Goal: Information Seeking & Learning: Learn about a topic

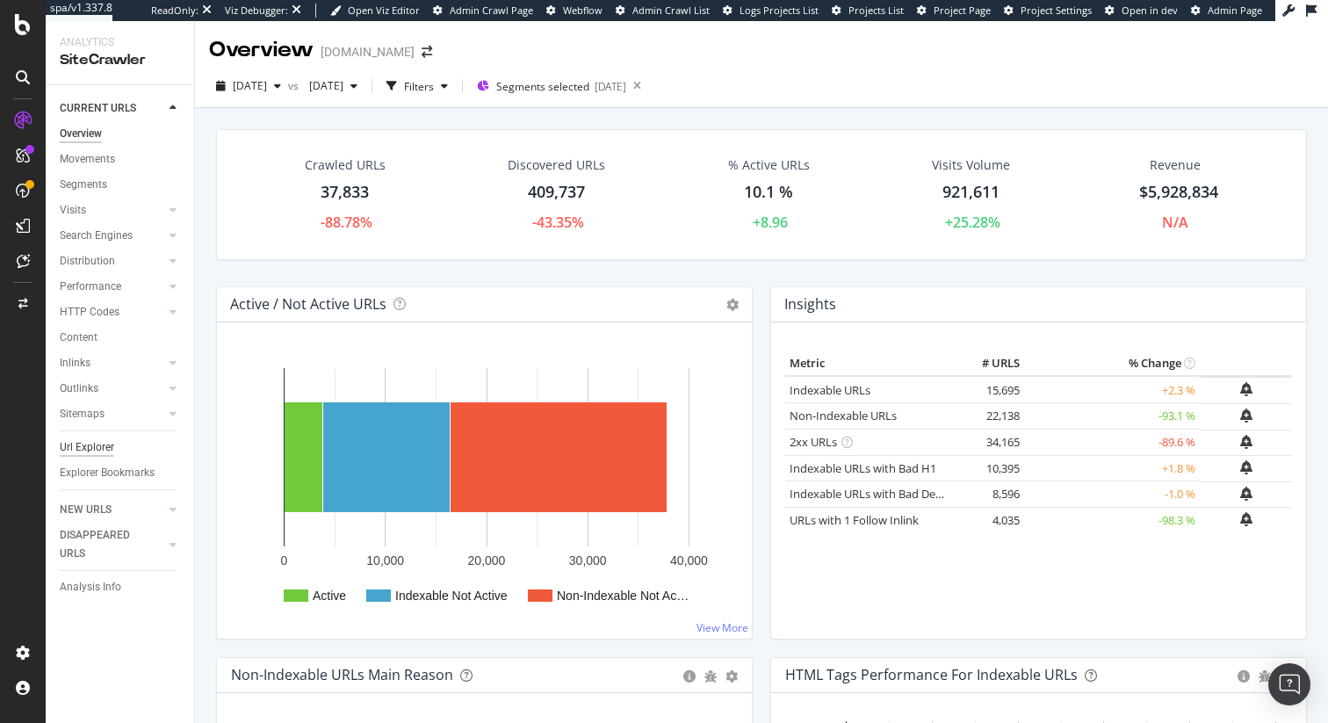
click at [95, 444] on div "Url Explorer" at bounding box center [87, 447] width 54 height 18
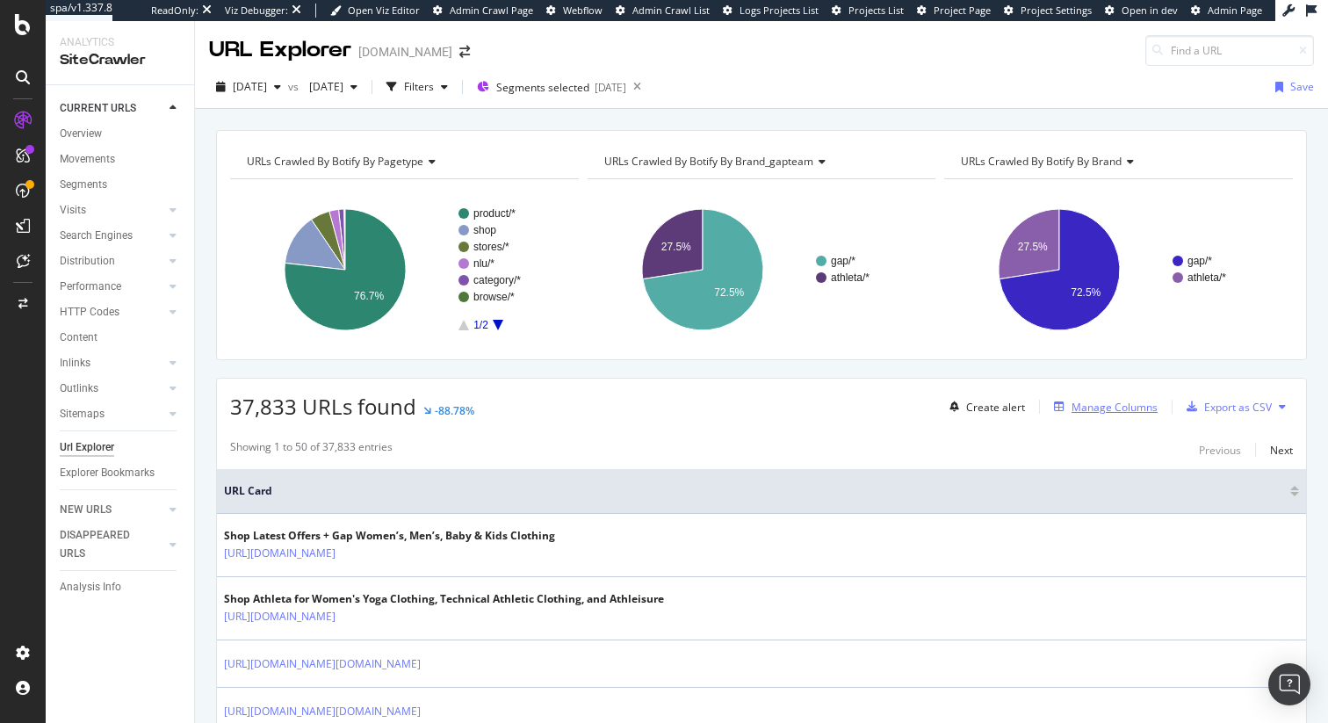
click at [1116, 406] on div "Manage Columns" at bounding box center [1115, 407] width 86 height 15
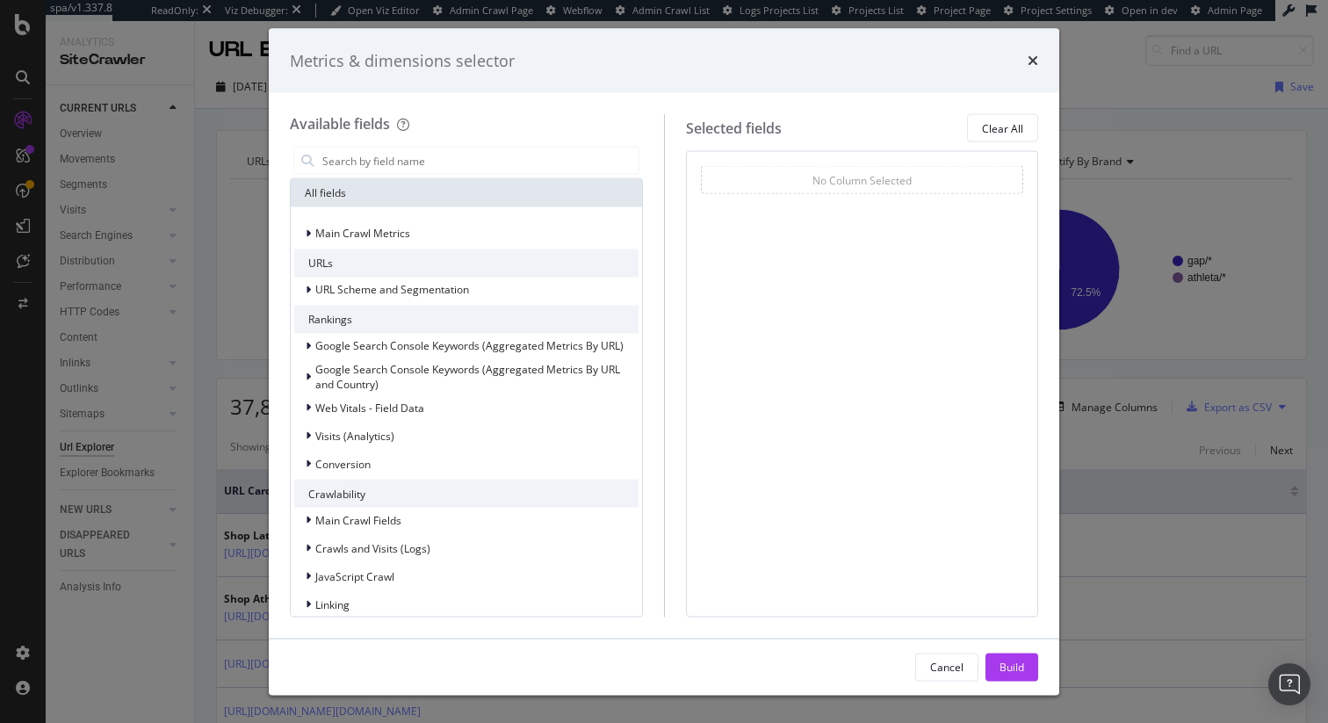
click at [1112, 458] on div "Metrics & dimensions selector Available fields All fields Main Crawl Metrics UR…" at bounding box center [664, 361] width 1328 height 723
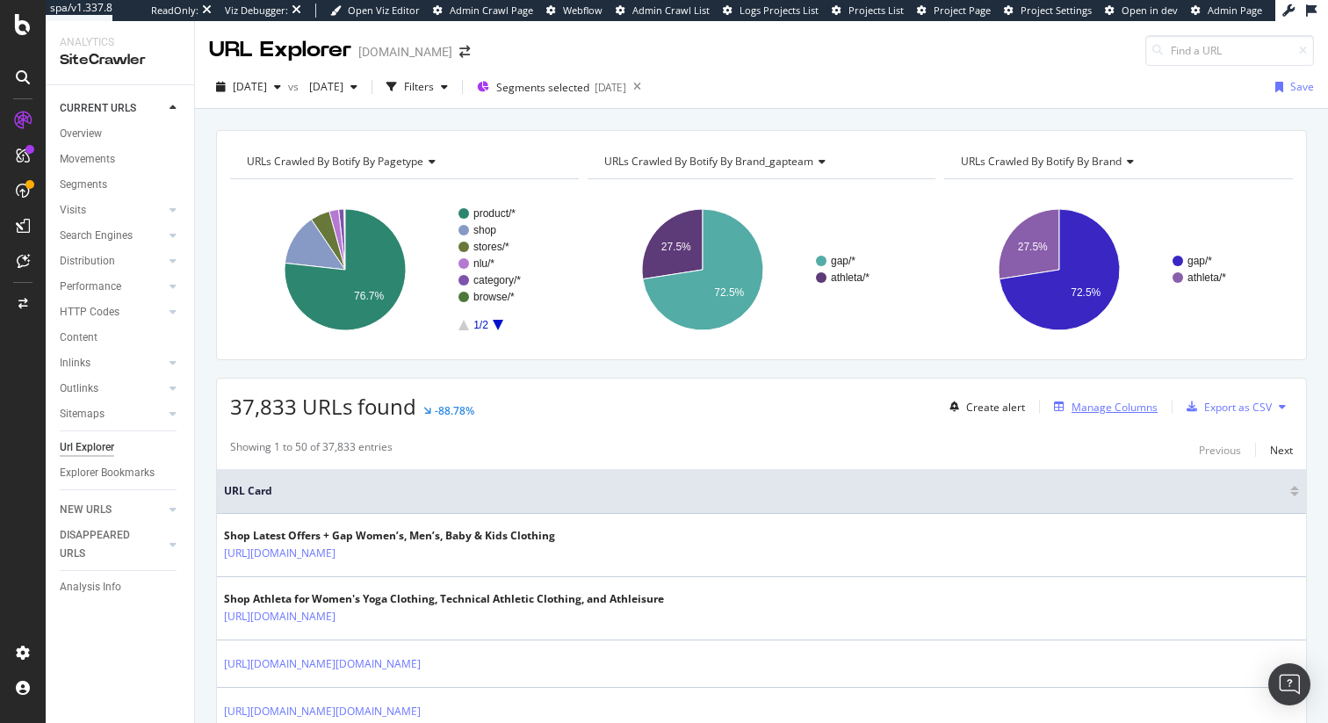
click at [1132, 410] on div "Manage Columns" at bounding box center [1115, 407] width 86 height 15
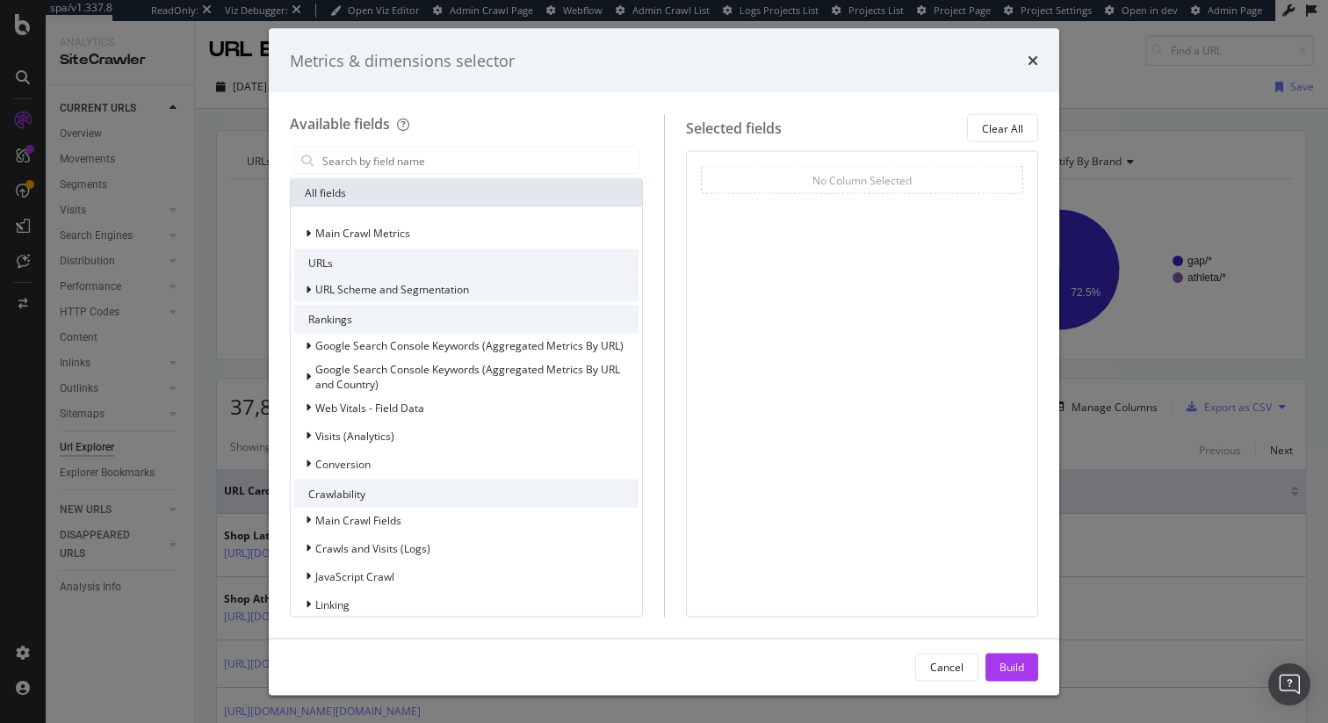
click at [395, 281] on div "URL Scheme and Segmentation" at bounding box center [381, 290] width 175 height 18
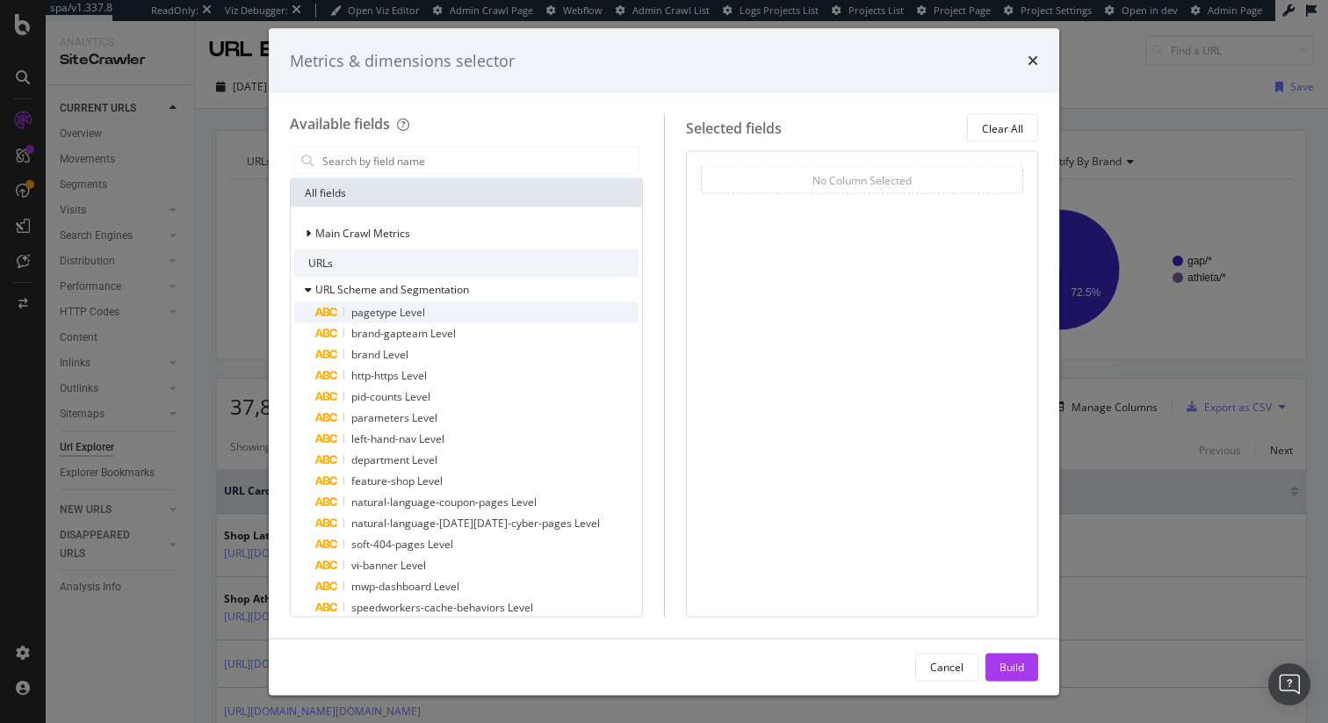
click at [488, 316] on div "pagetype Level" at bounding box center [476, 312] width 323 height 21
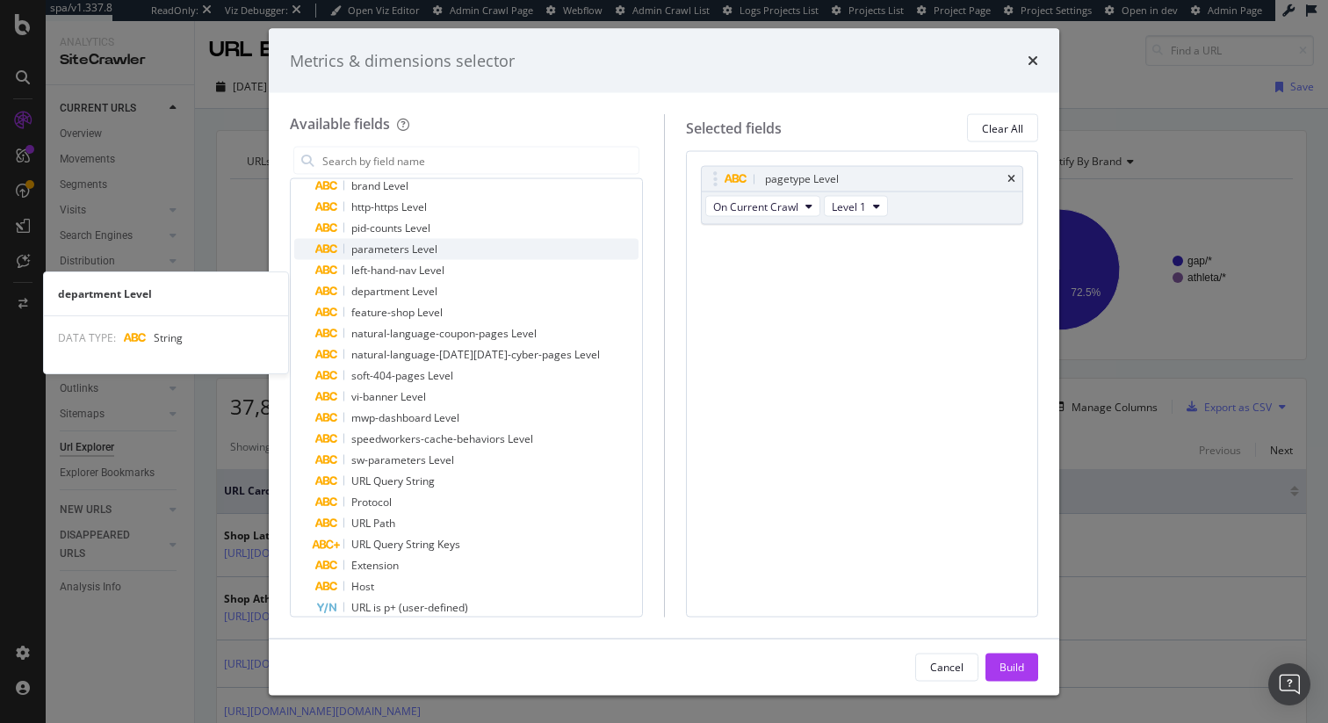
scroll to position [191, 0]
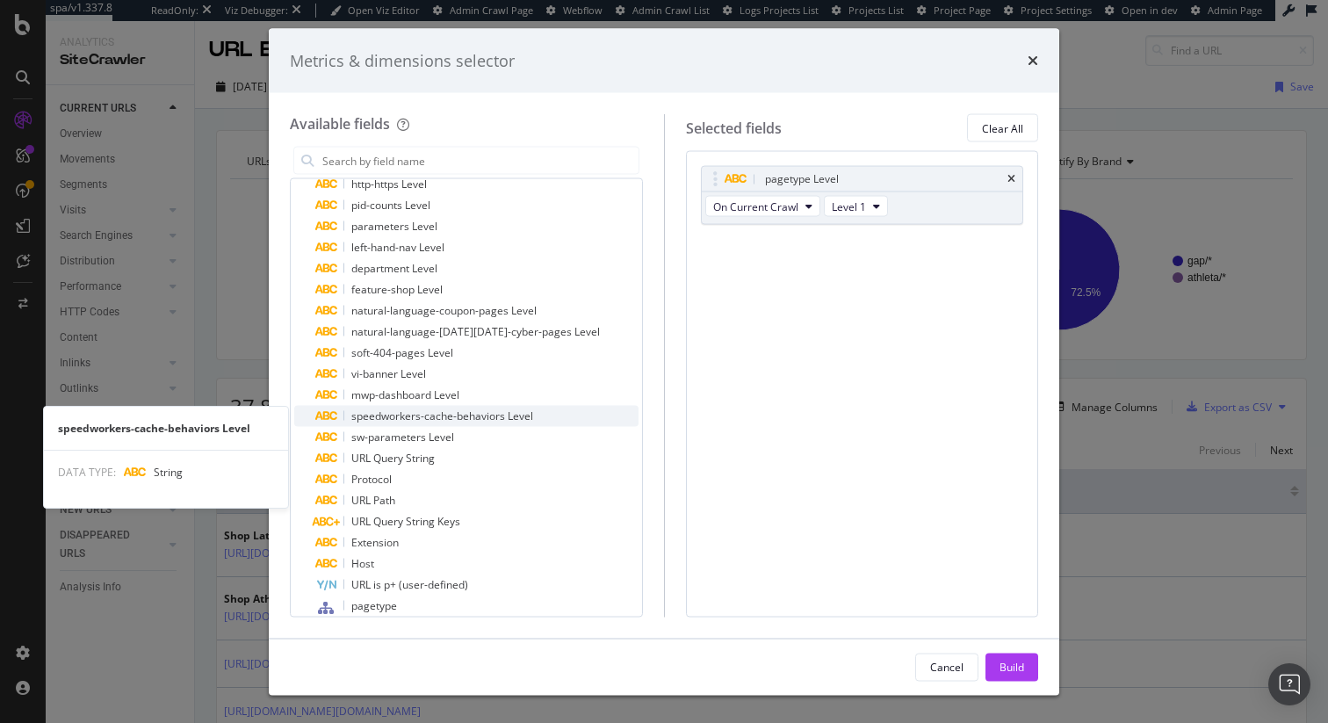
click at [499, 415] on span "speedworkers-cache-behaviors Level" at bounding box center [442, 415] width 182 height 15
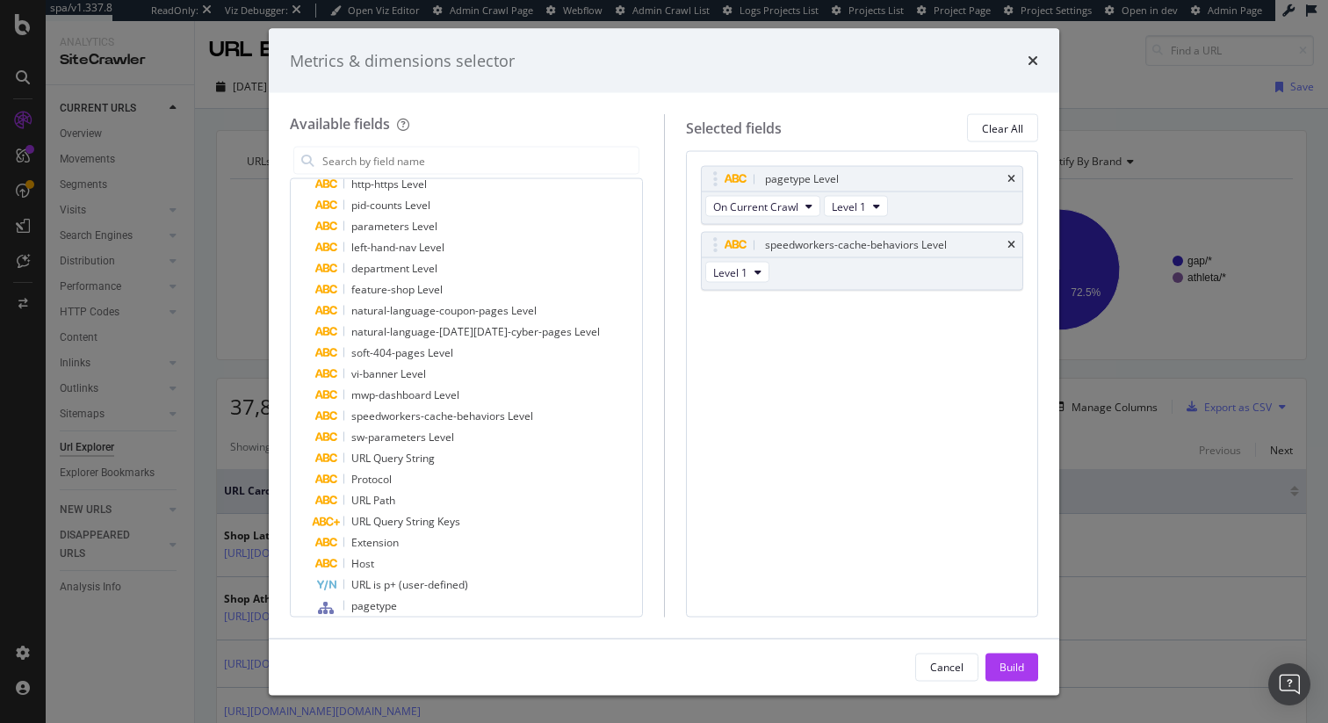
click at [1102, 472] on div "Metrics & dimensions selector Available fields All fields Main Crawl Metrics UR…" at bounding box center [664, 361] width 1328 height 723
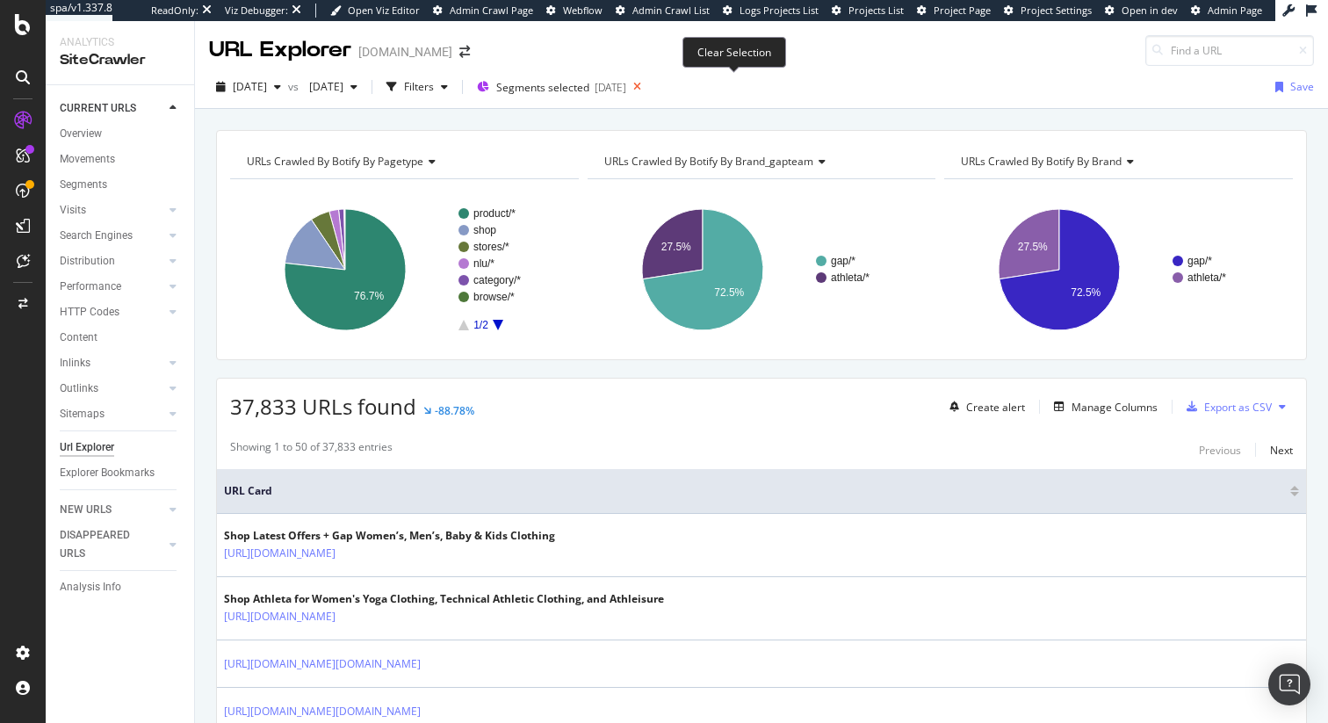
click at [648, 87] on icon at bounding box center [637, 87] width 22 height 25
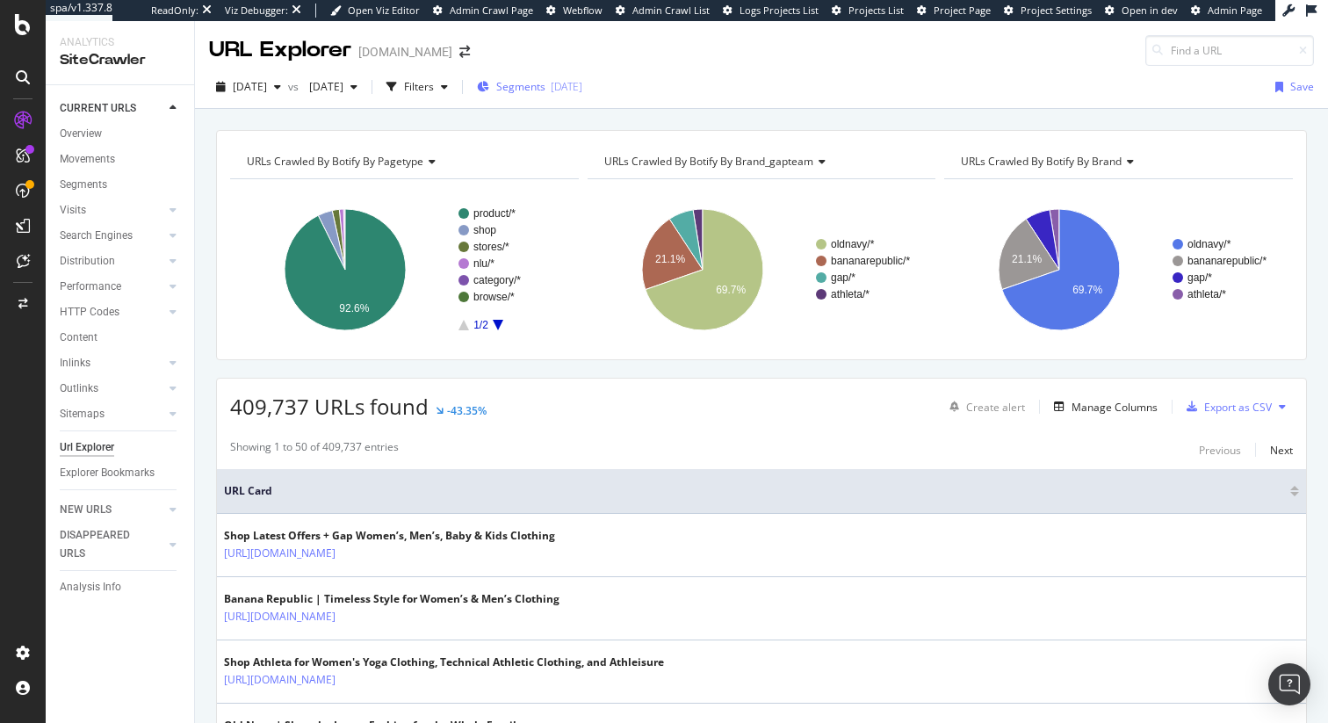
click at [545, 91] on span "Segments" at bounding box center [520, 86] width 49 height 15
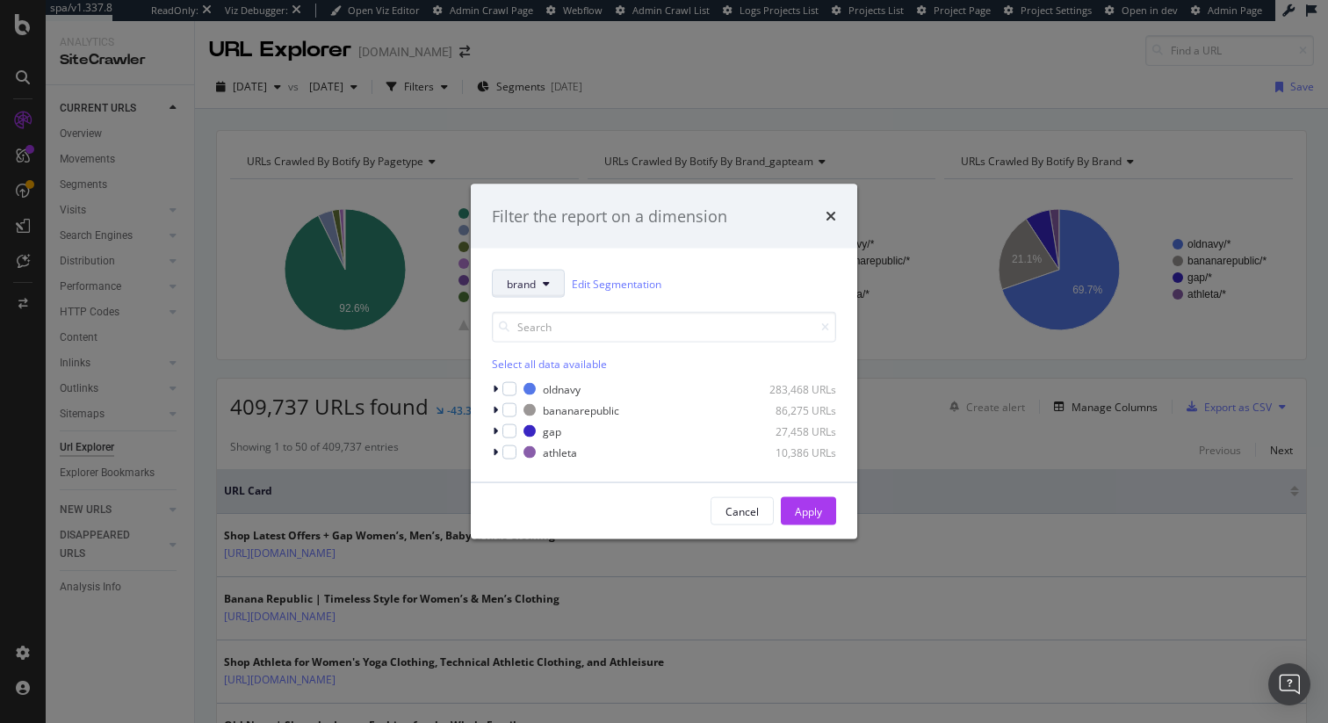
click at [548, 285] on icon "modal" at bounding box center [546, 283] width 7 height 11
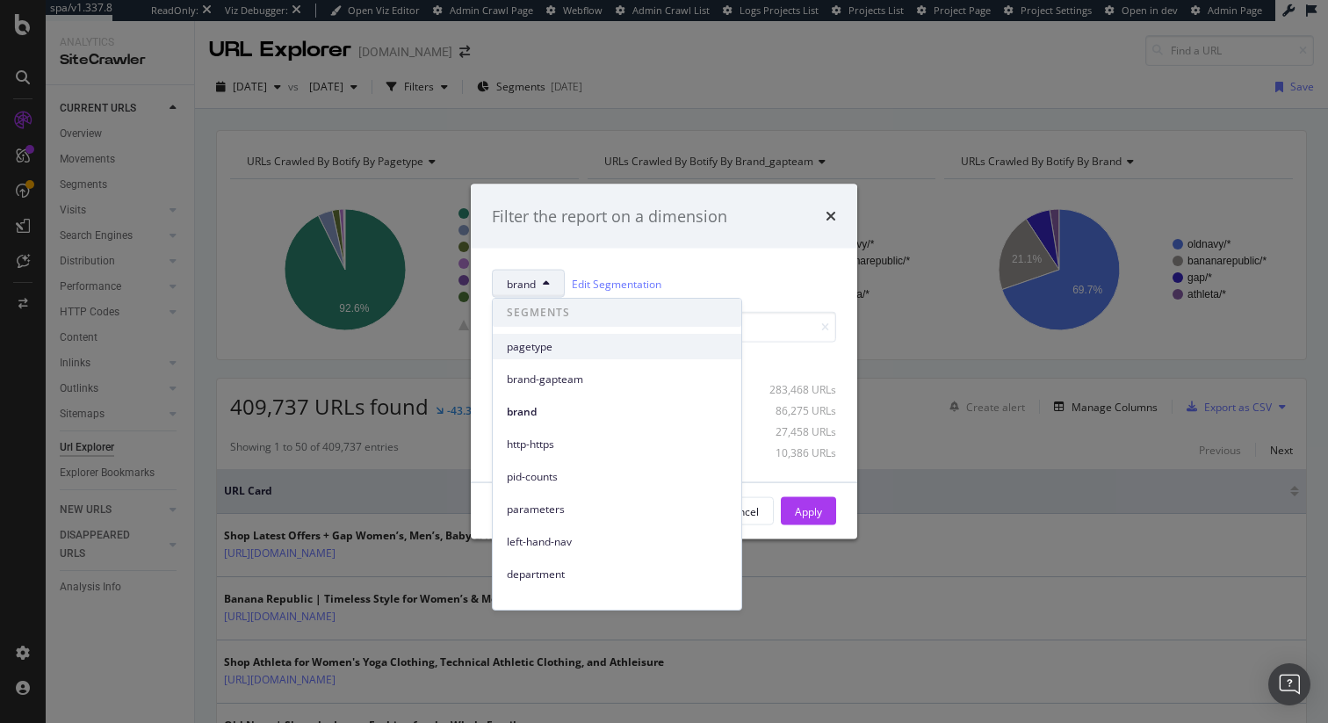
click at [598, 350] on span "pagetype" at bounding box center [617, 347] width 220 height 16
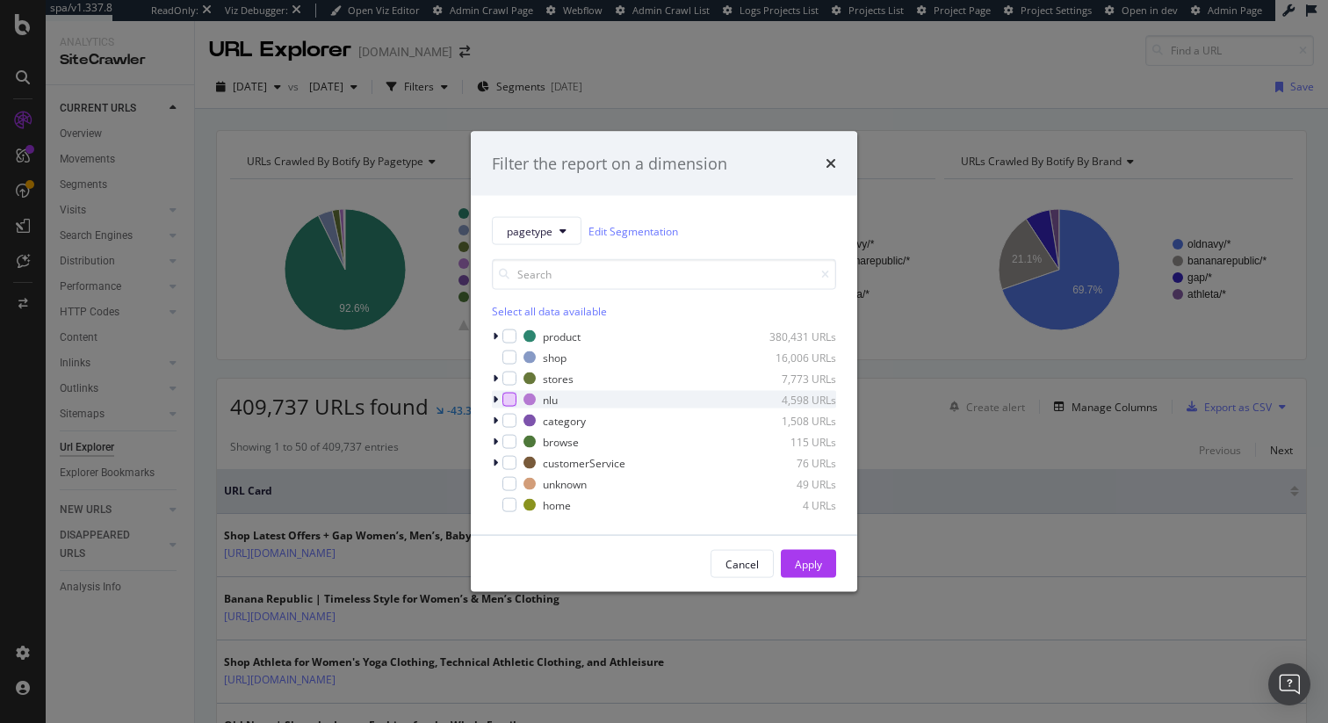
click at [509, 401] on div "modal" at bounding box center [509, 400] width 14 height 14
click at [509, 421] on div "modal" at bounding box center [509, 421] width 14 height 14
click at [562, 229] on icon "modal" at bounding box center [563, 231] width 7 height 11
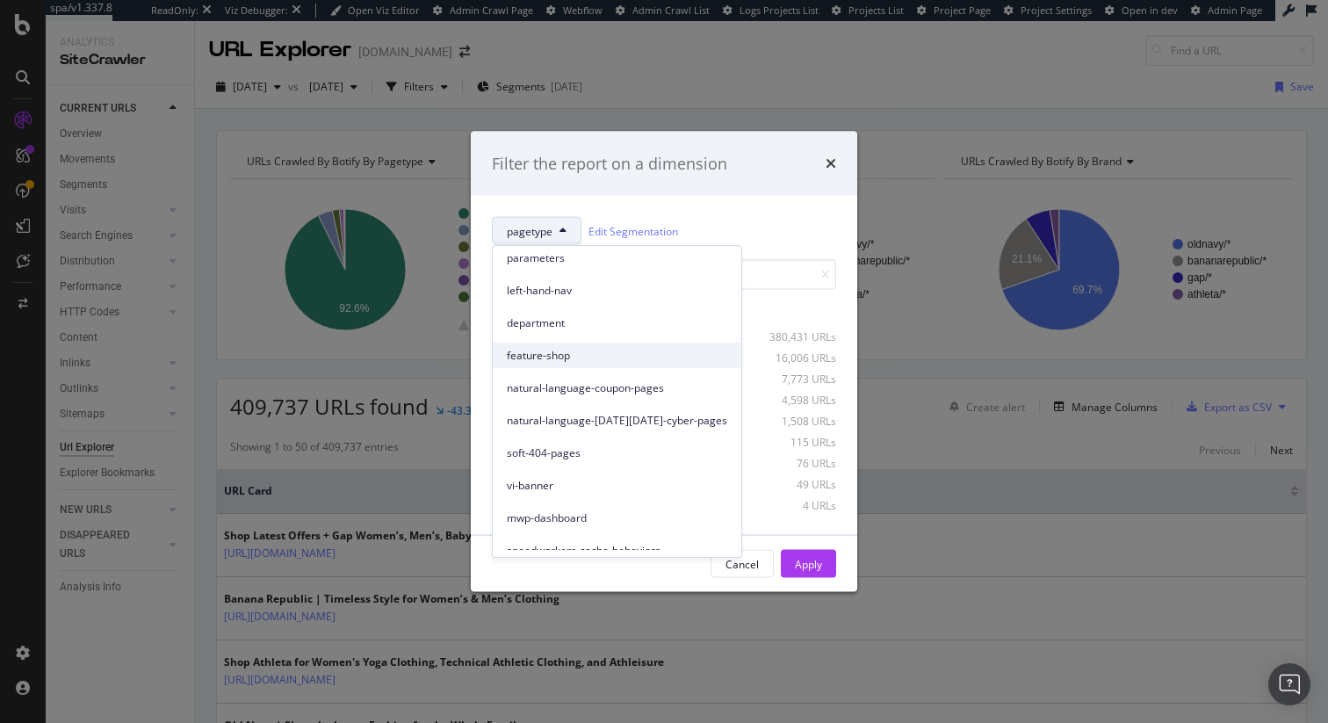
scroll to position [305, 0]
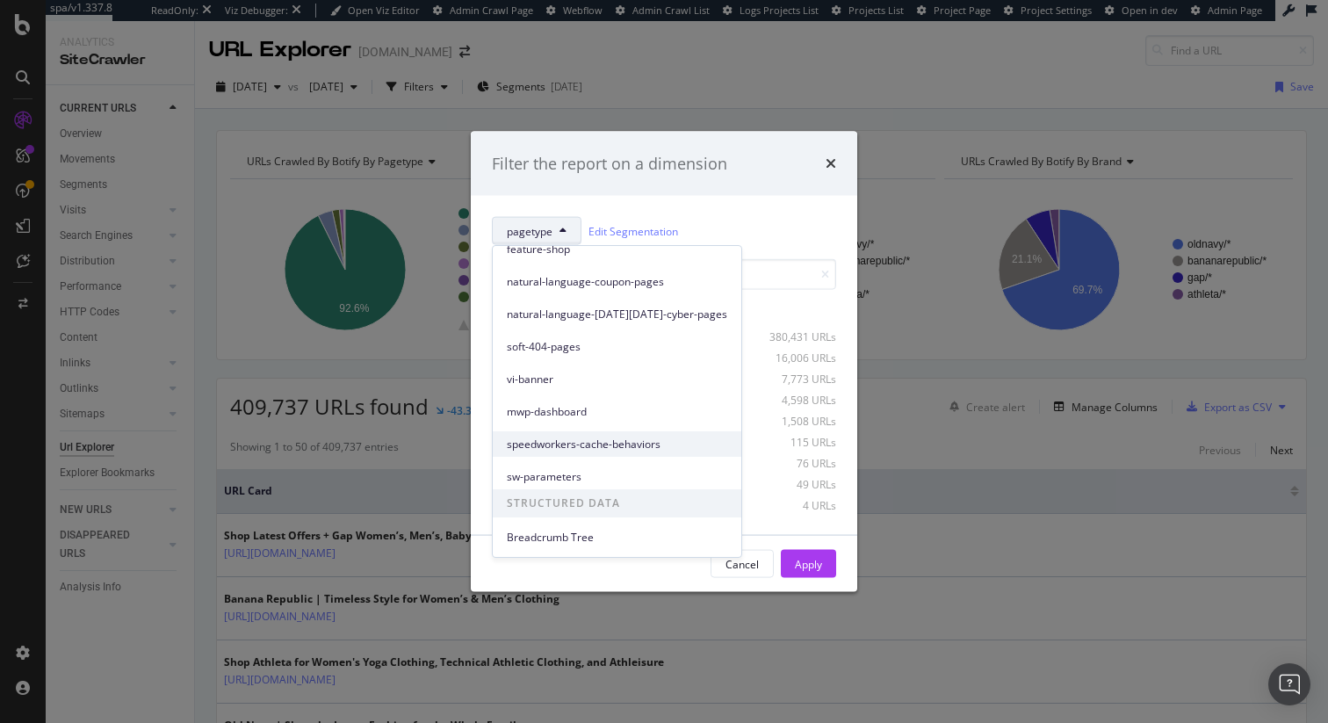
click at [627, 444] on span "speedworkers-cache-behaviors" at bounding box center [617, 445] width 220 height 16
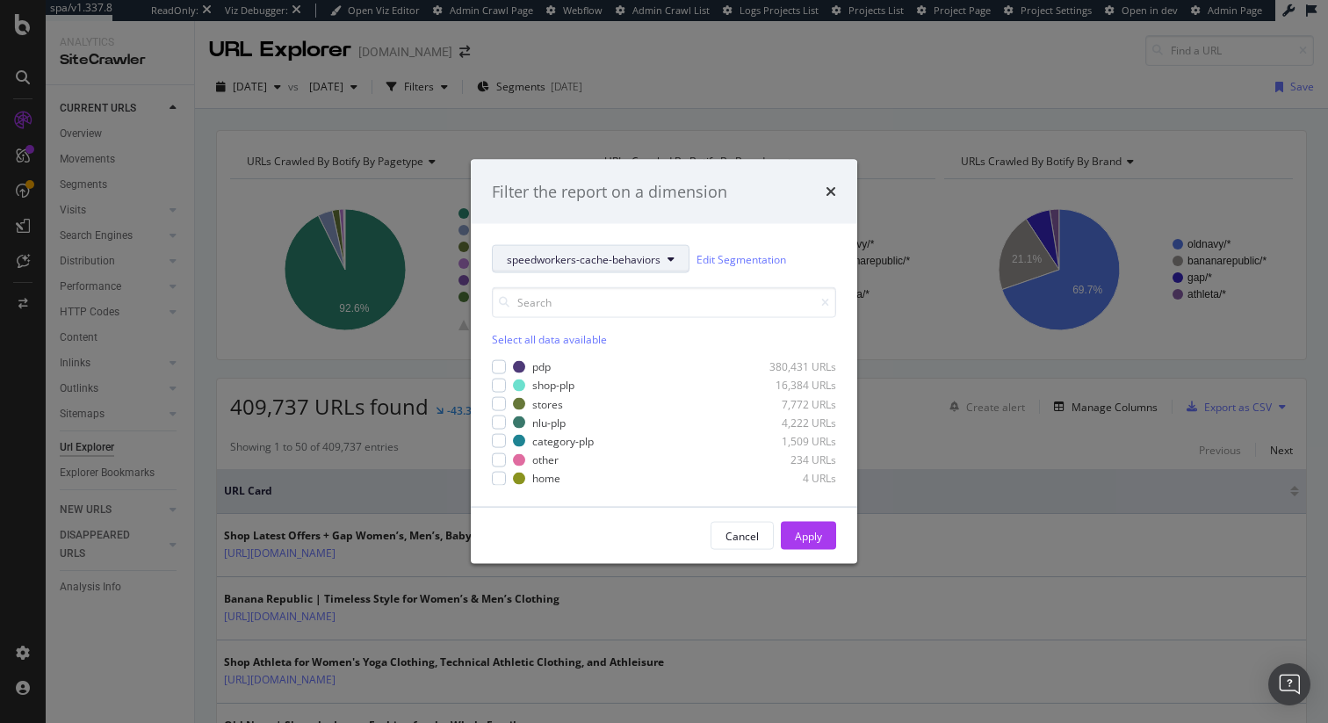
click at [668, 261] on icon "modal" at bounding box center [671, 259] width 7 height 11
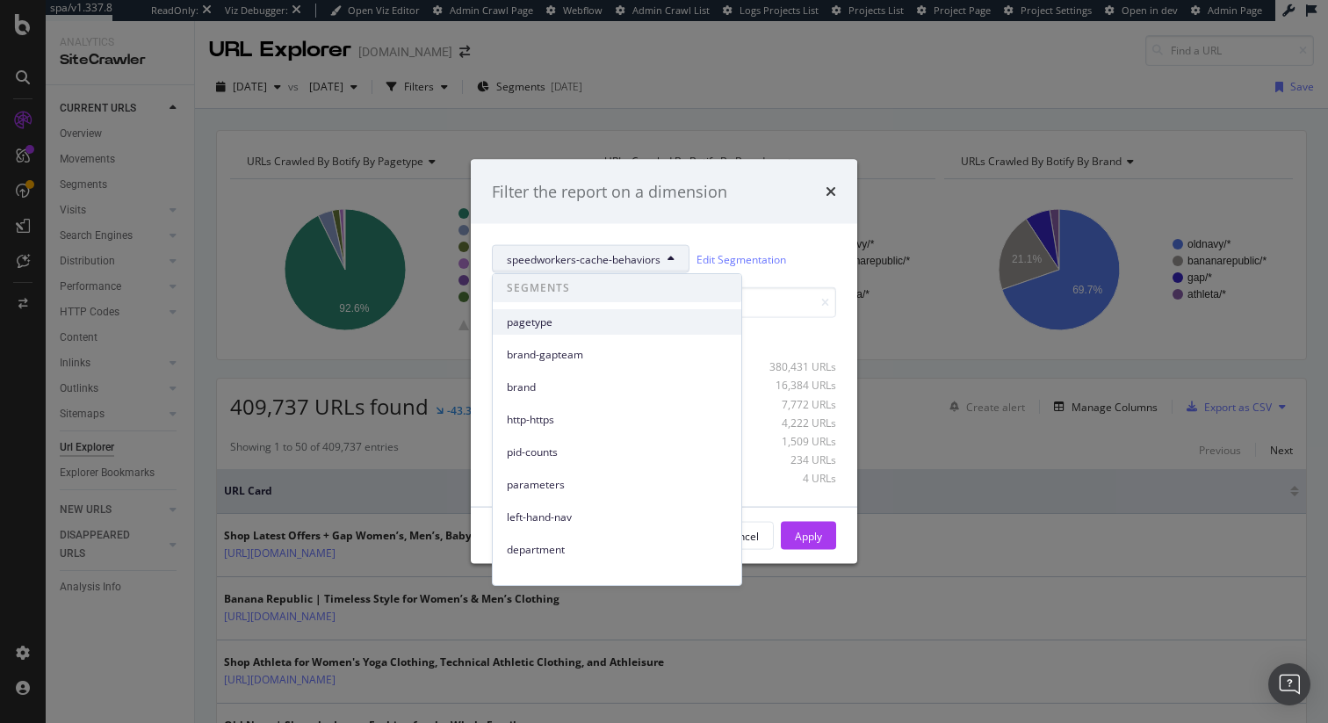
click at [572, 321] on span "pagetype" at bounding box center [617, 322] width 220 height 16
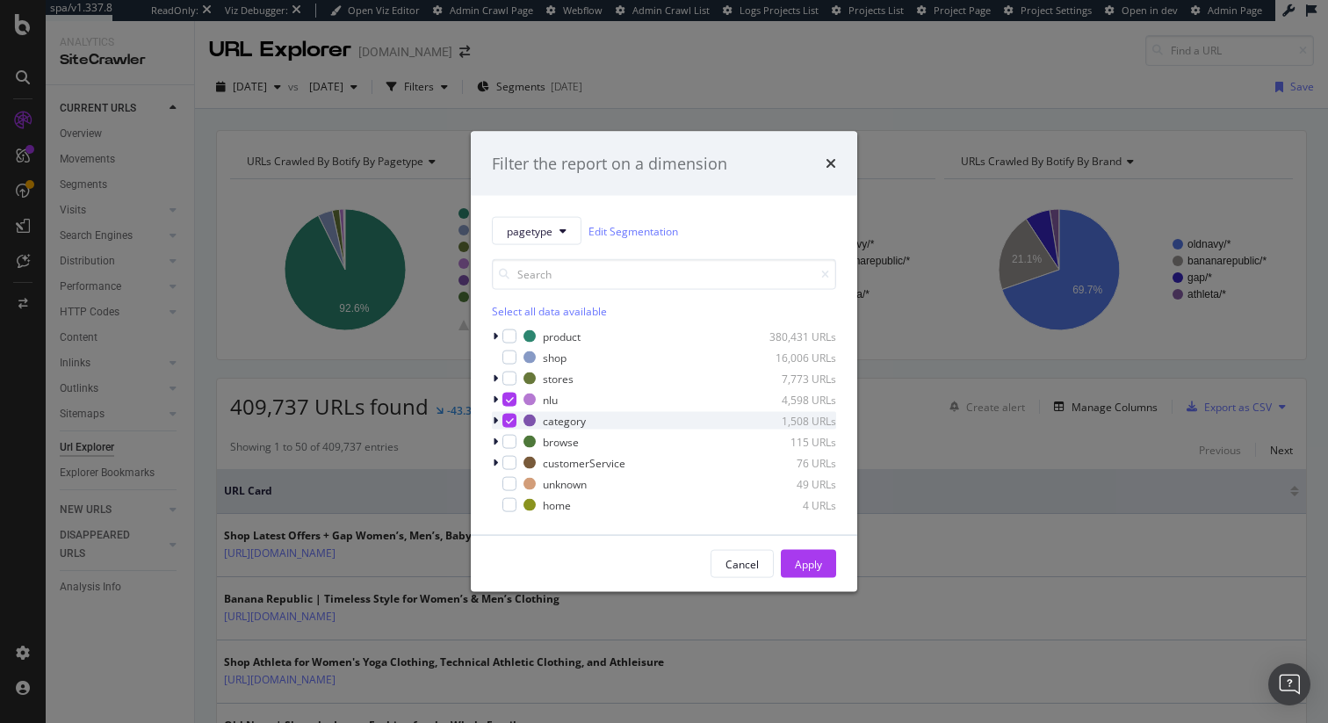
click at [495, 416] on icon "modal" at bounding box center [495, 420] width 5 height 11
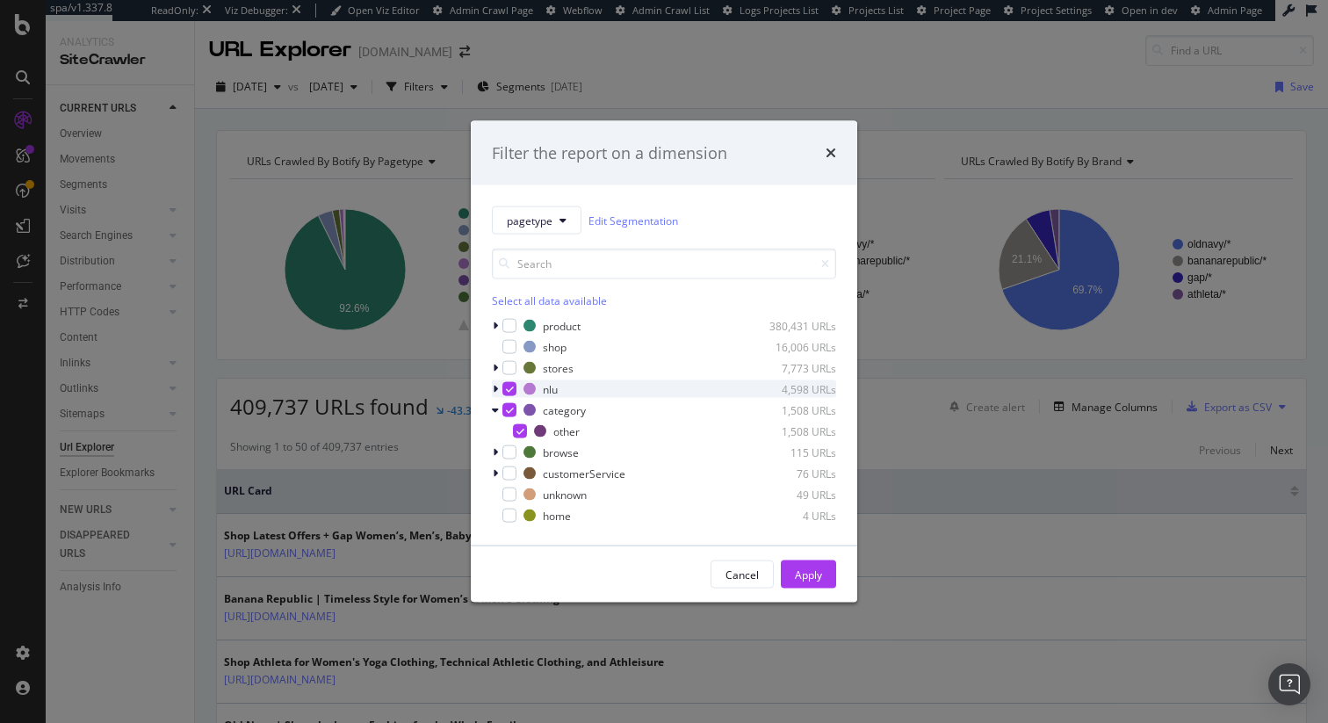
click at [499, 391] on div "modal" at bounding box center [497, 389] width 11 height 18
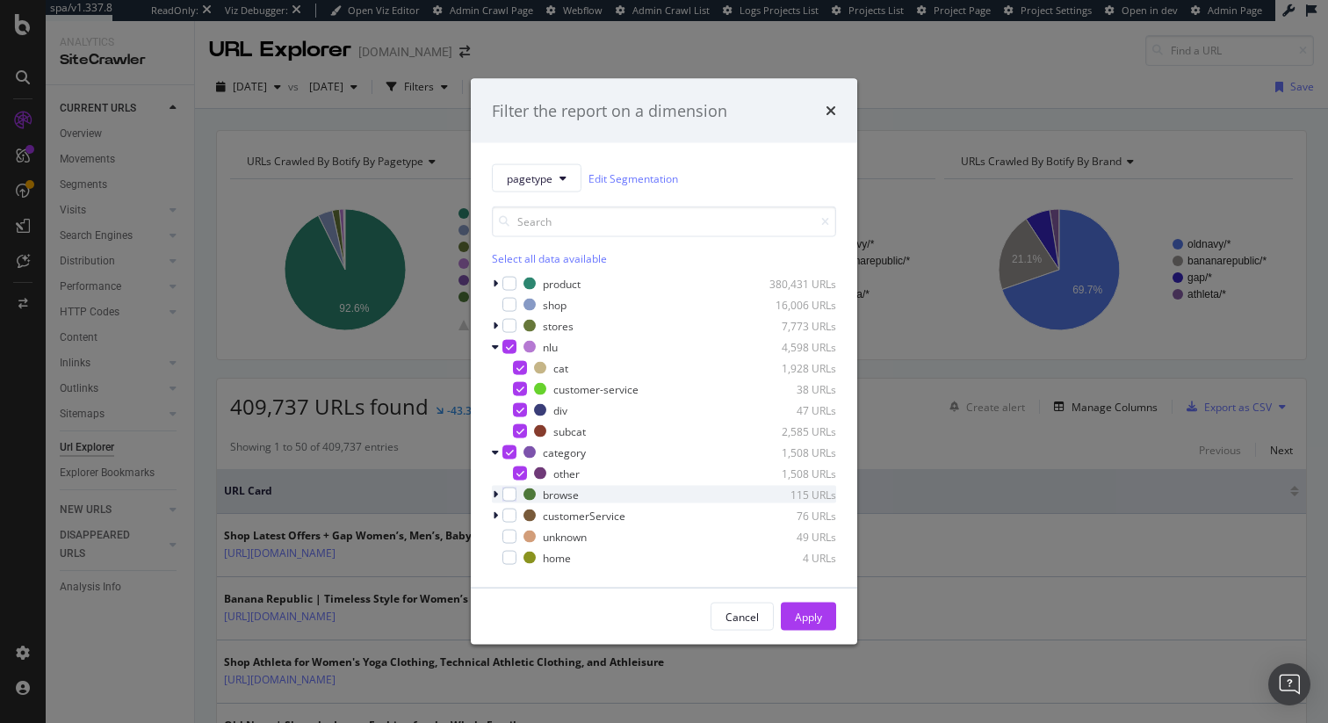
click at [495, 496] on icon "modal" at bounding box center [495, 494] width 5 height 11
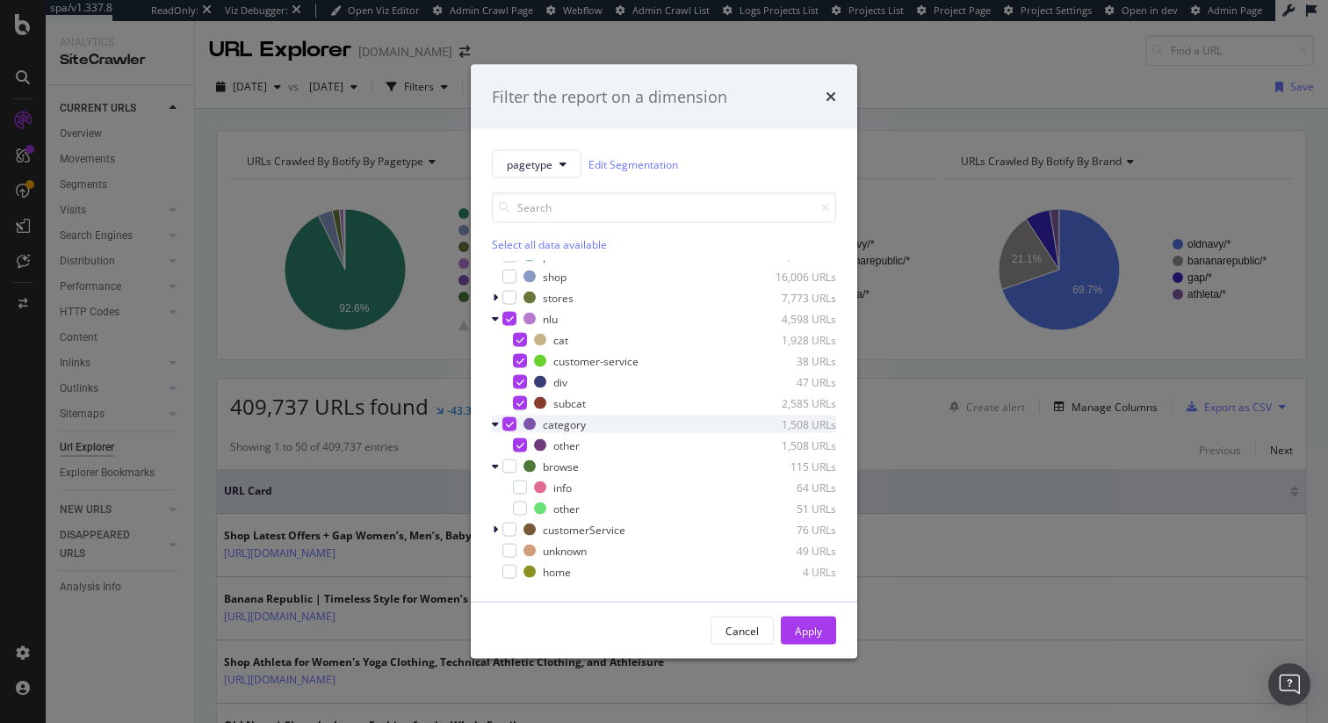
scroll to position [0, 0]
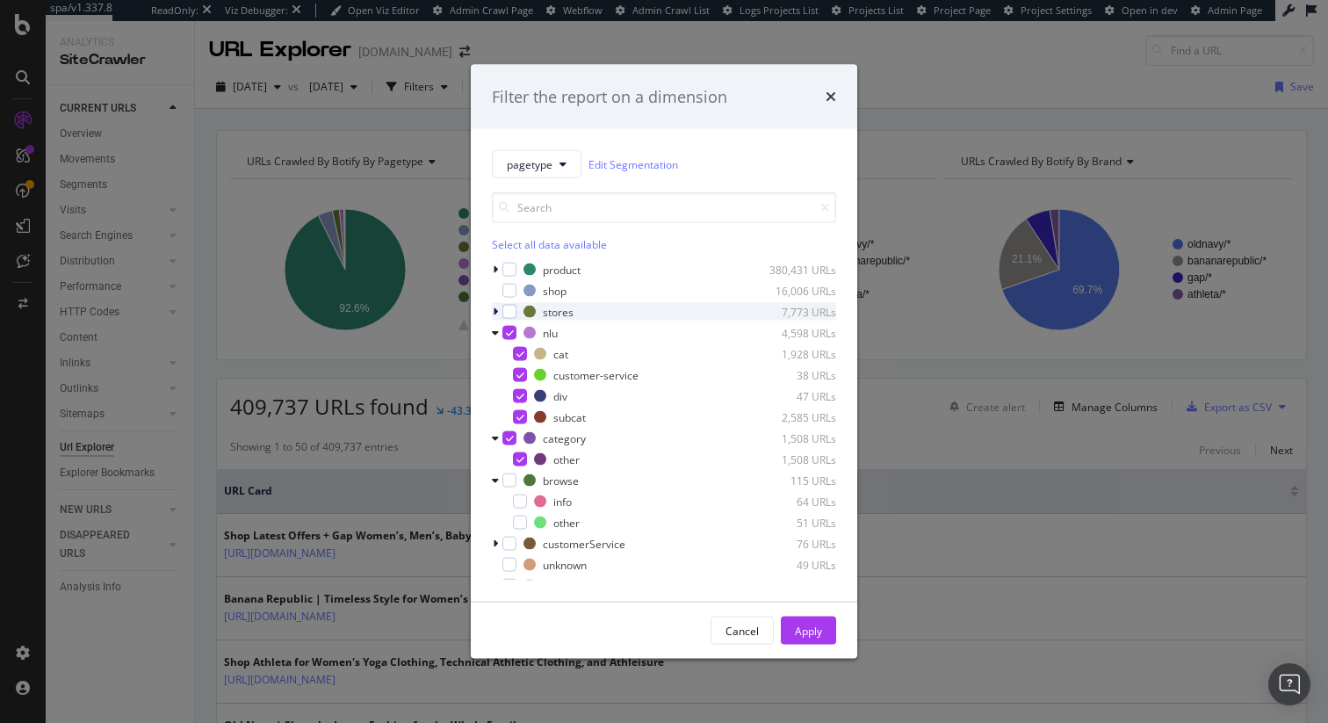
click at [496, 313] on icon "modal" at bounding box center [495, 312] width 5 height 11
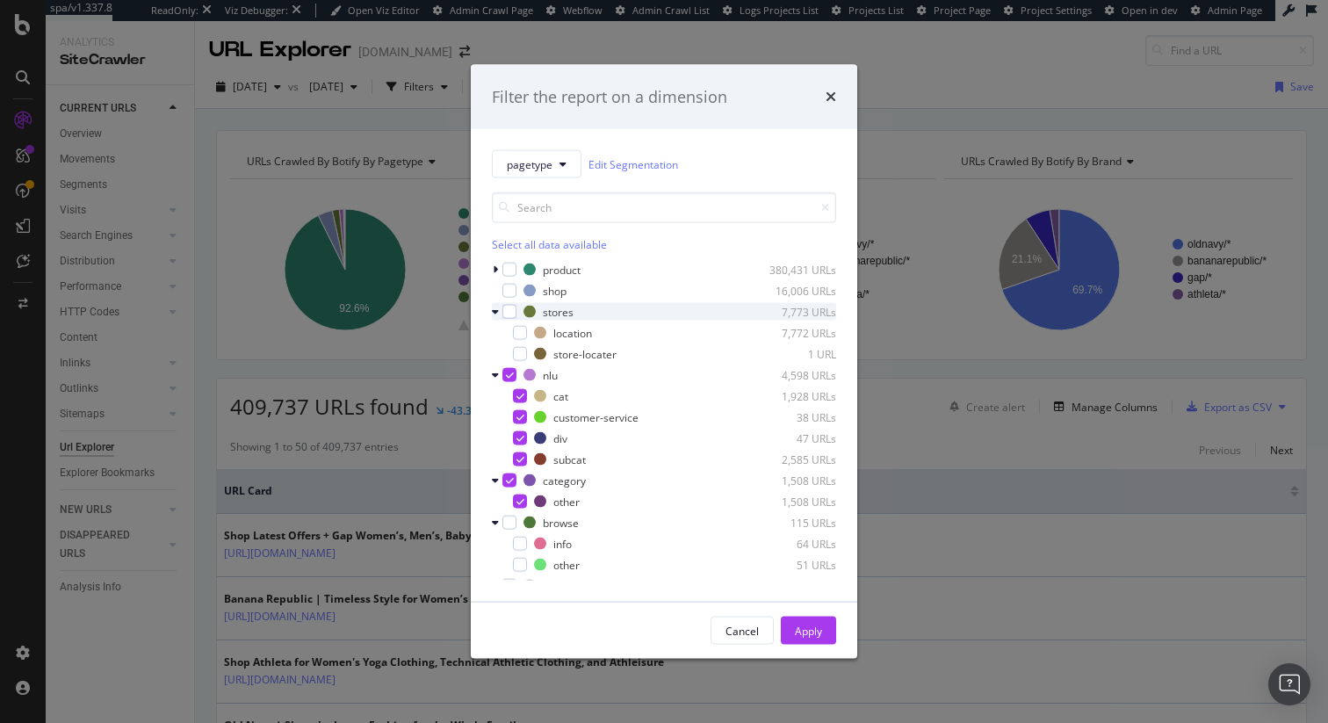
click at [496, 313] on icon "modal" at bounding box center [495, 312] width 7 height 11
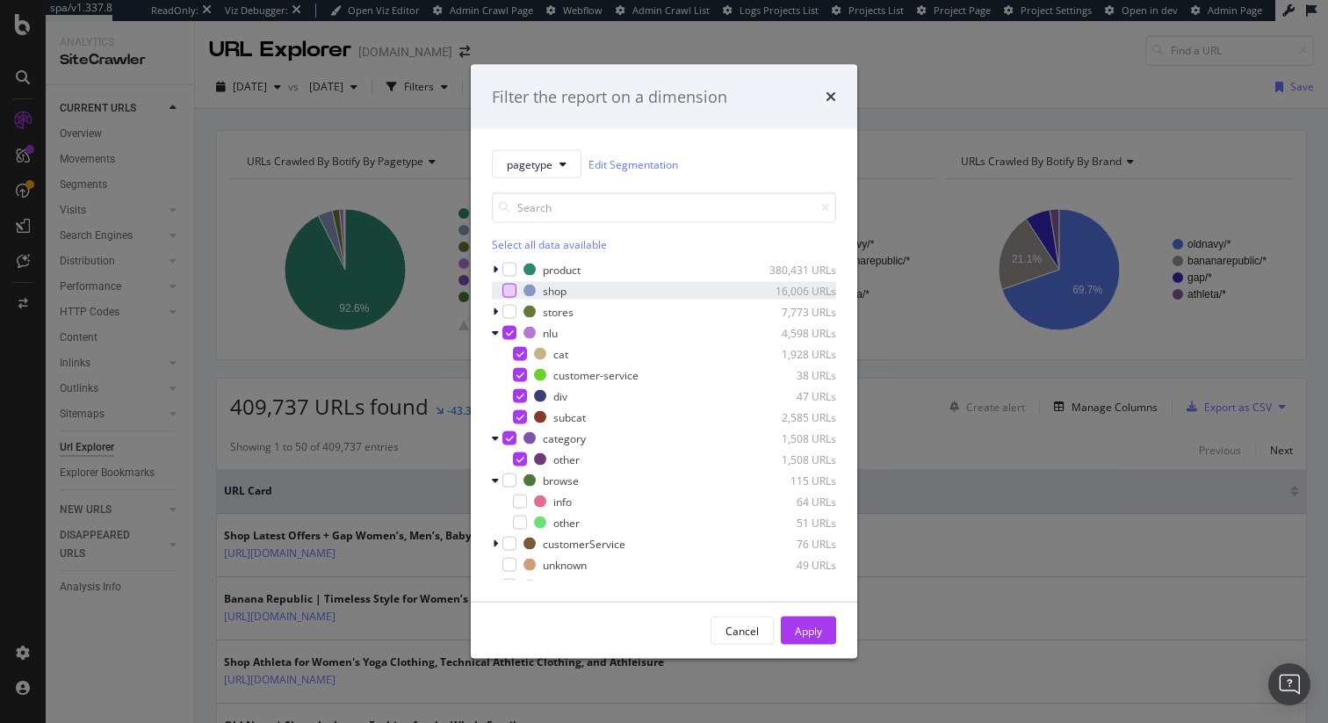
click at [515, 292] on div "modal" at bounding box center [509, 291] width 14 height 14
click at [806, 632] on div "Apply" at bounding box center [808, 630] width 27 height 15
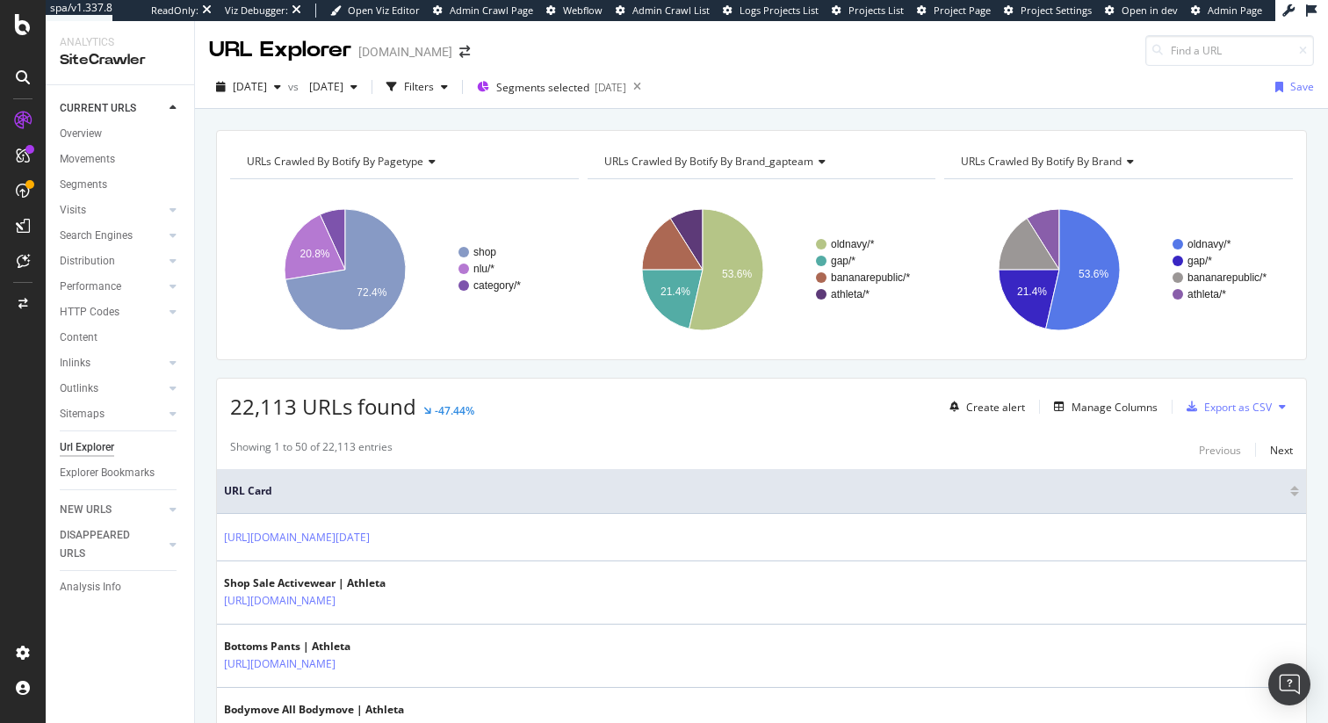
click at [428, 158] on icon at bounding box center [429, 161] width 12 height 11
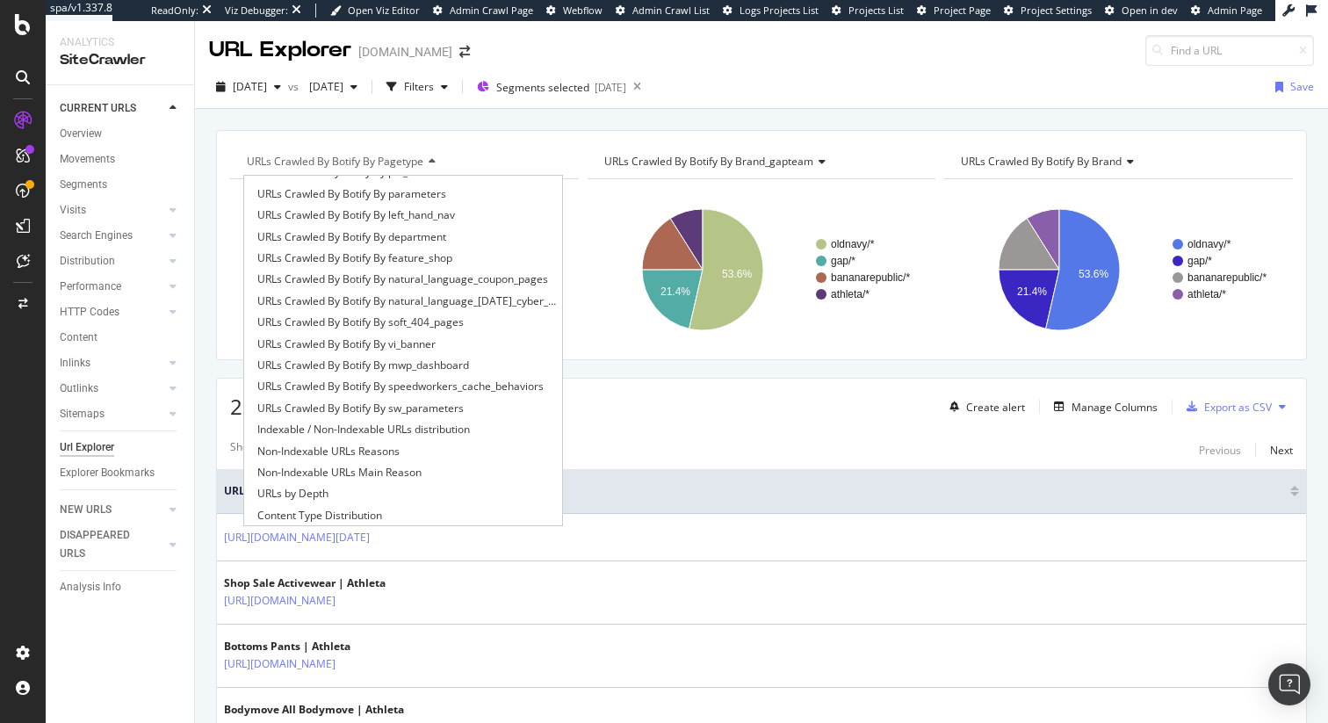
scroll to position [141, 0]
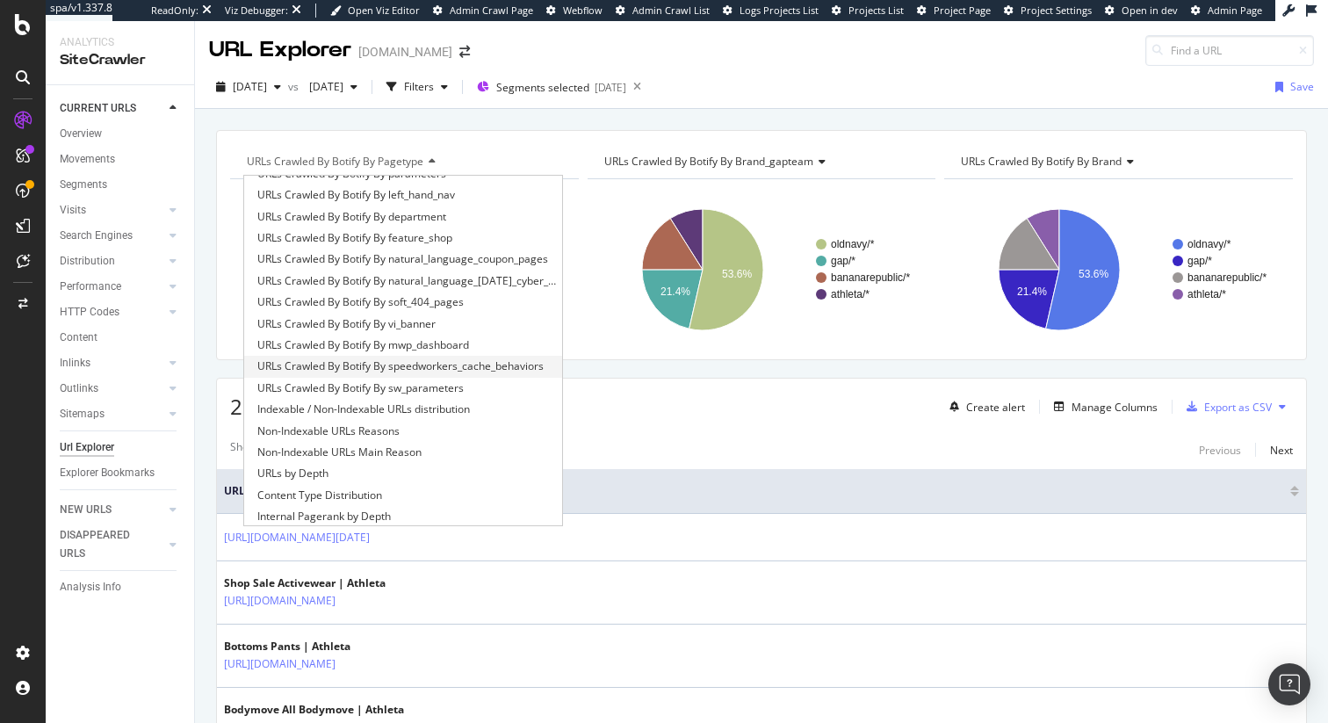
click at [424, 365] on span "URLs Crawled By Botify By speedworkers_cache_behaviors" at bounding box center [400, 366] width 286 height 18
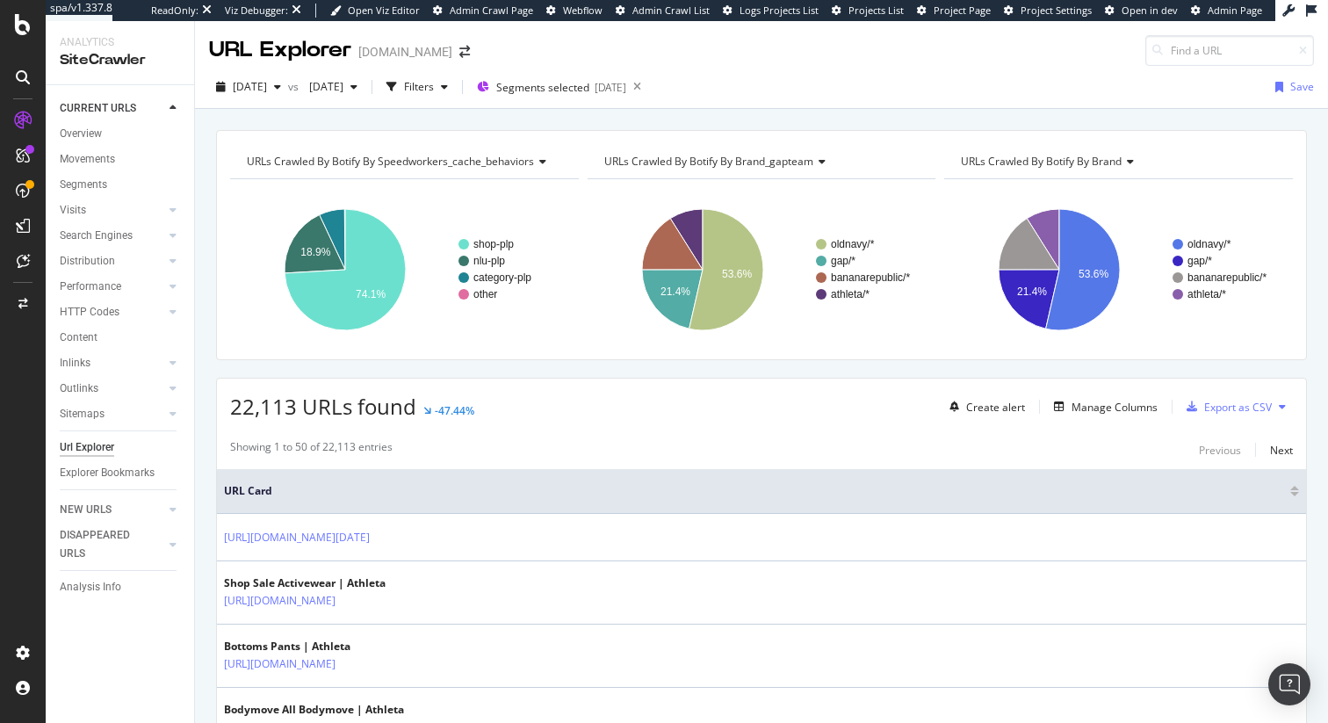
click at [812, 162] on span "URLs Crawled By Botify By brand_gapteam" at bounding box center [708, 161] width 209 height 15
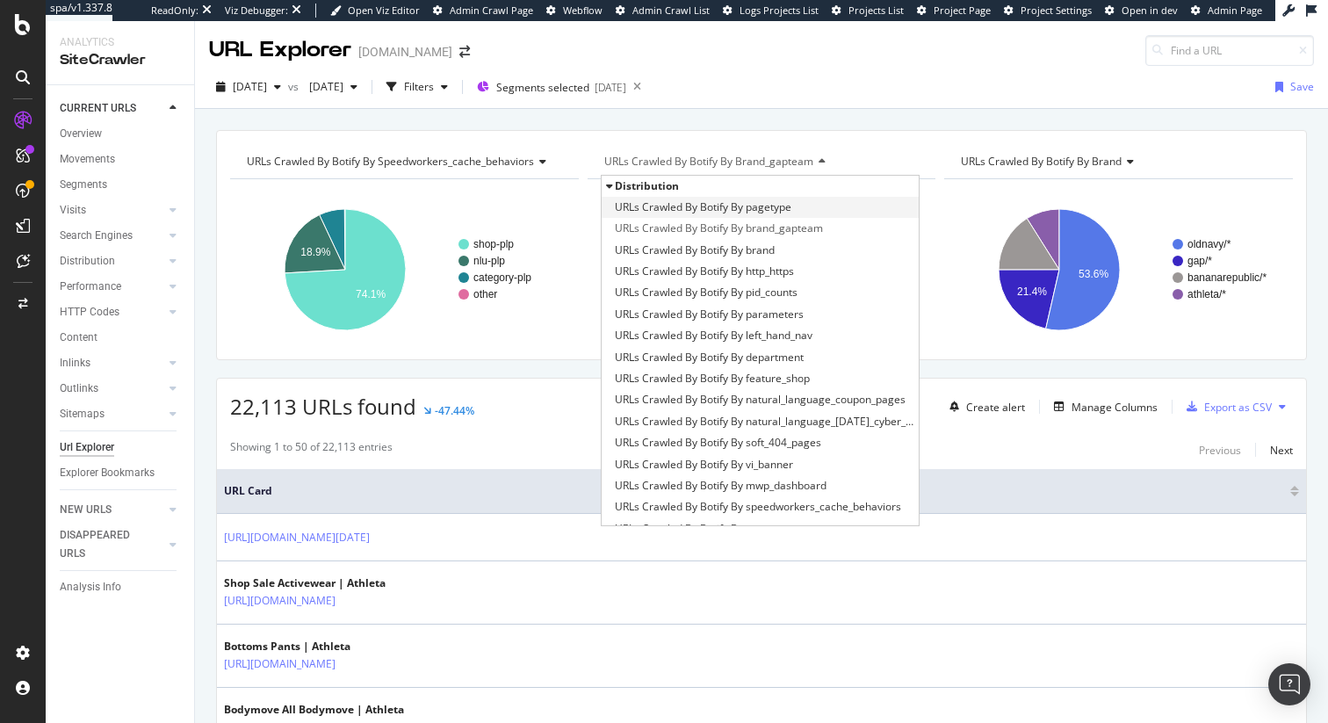
click at [752, 211] on span "URLs Crawled By Botify By pagetype" at bounding box center [703, 208] width 177 height 18
